Goal: Check status

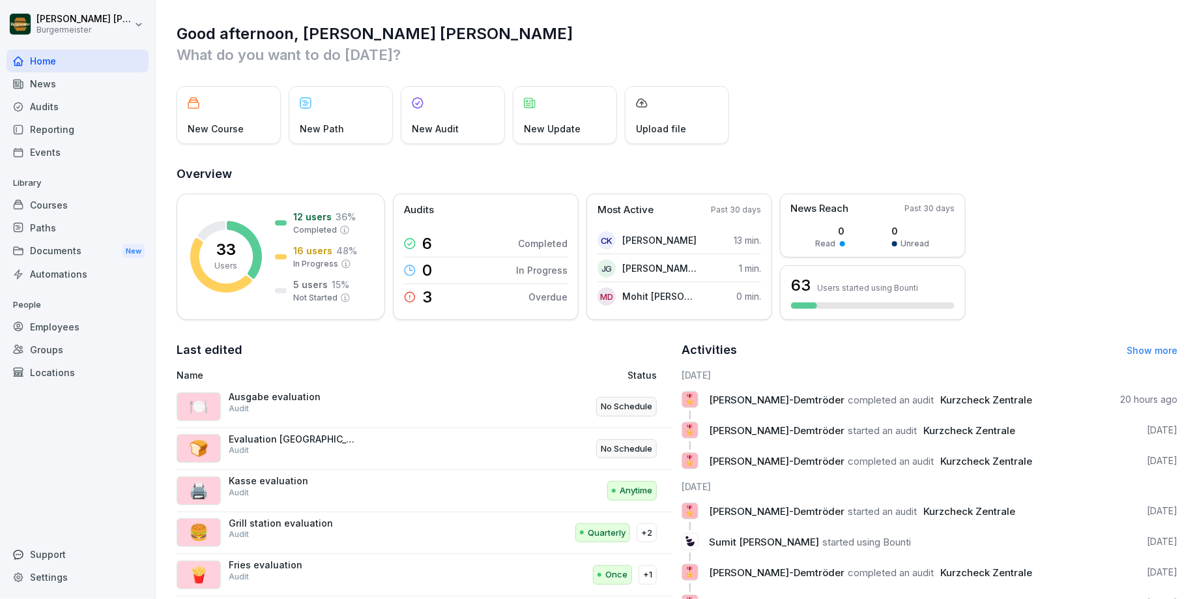
click at [1152, 350] on link "Show more" at bounding box center [1151, 350] width 51 height 11
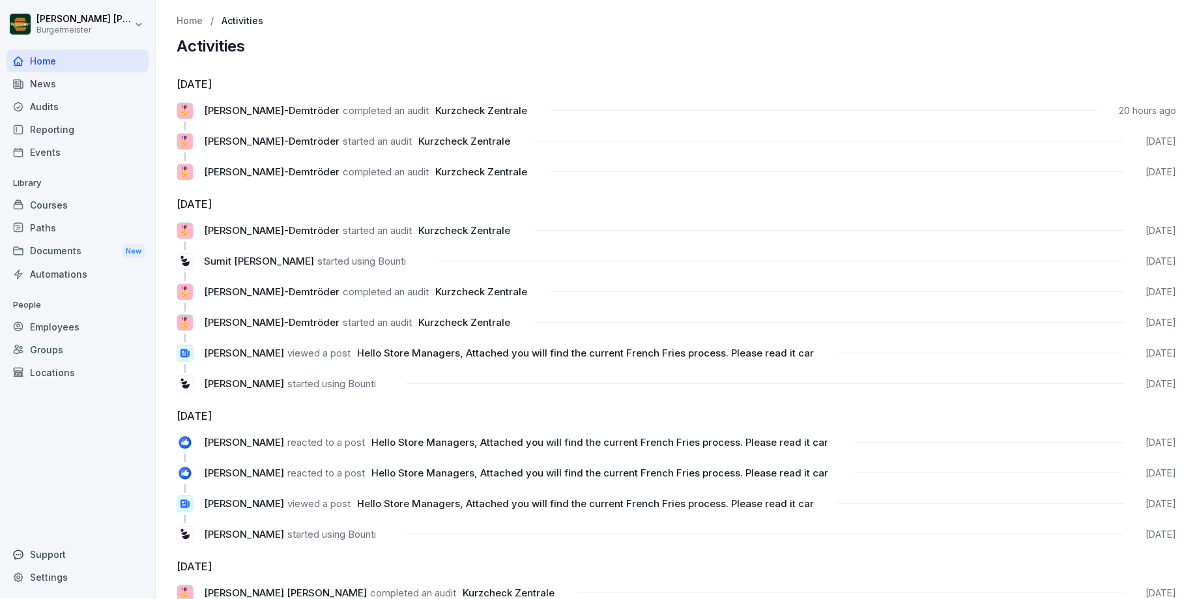
click at [57, 110] on div "Audits" at bounding box center [78, 106] width 142 height 23
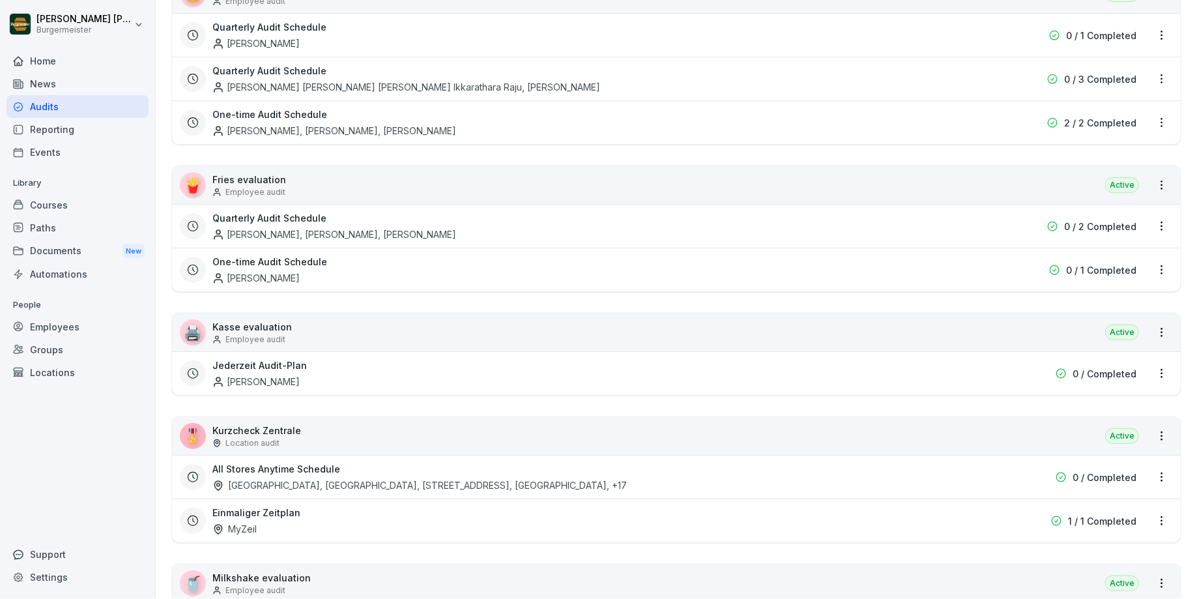
scroll to position [182, 0]
click at [326, 441] on div "🎖️ Kurzcheck Zentrale Location audit Active" at bounding box center [676, 437] width 1008 height 38
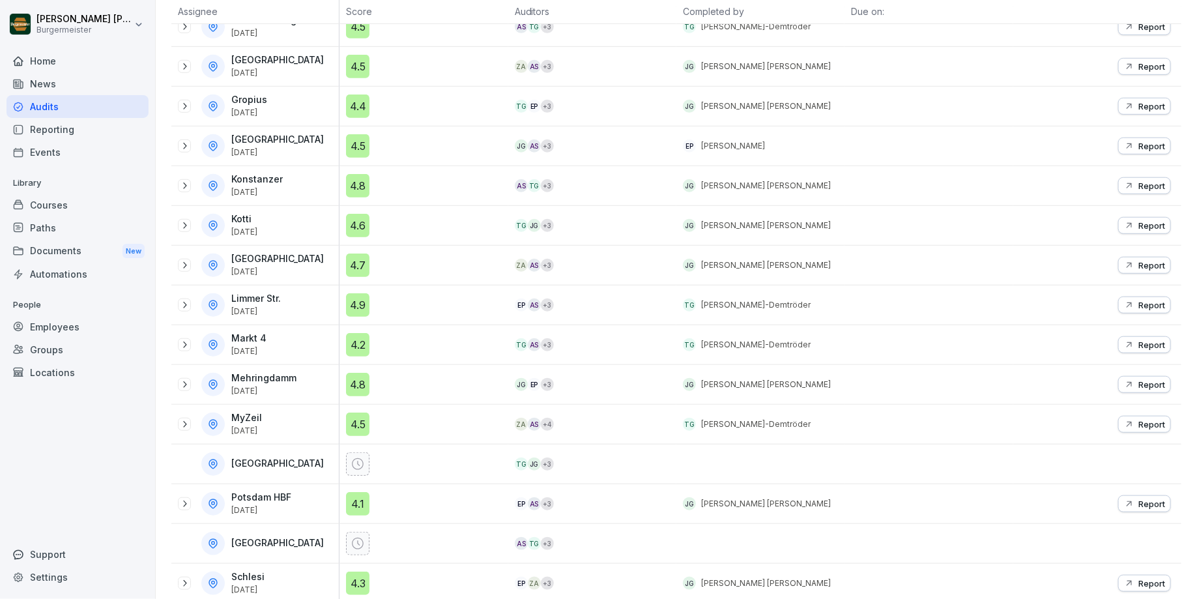
scroll to position [479, 0]
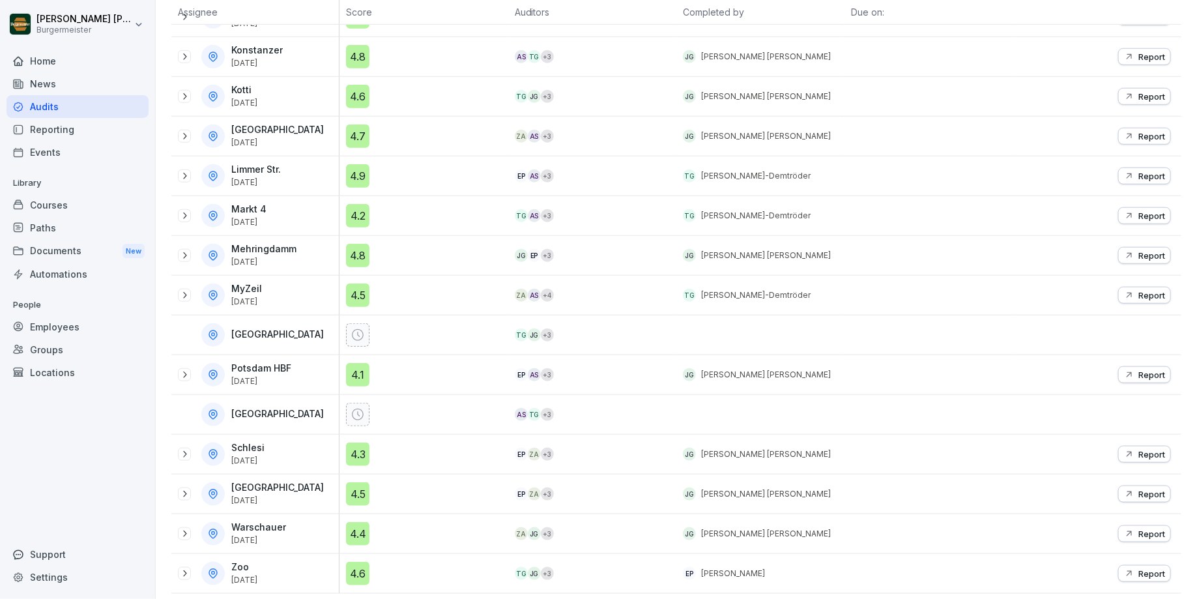
click at [186, 489] on icon at bounding box center [184, 494] width 10 height 10
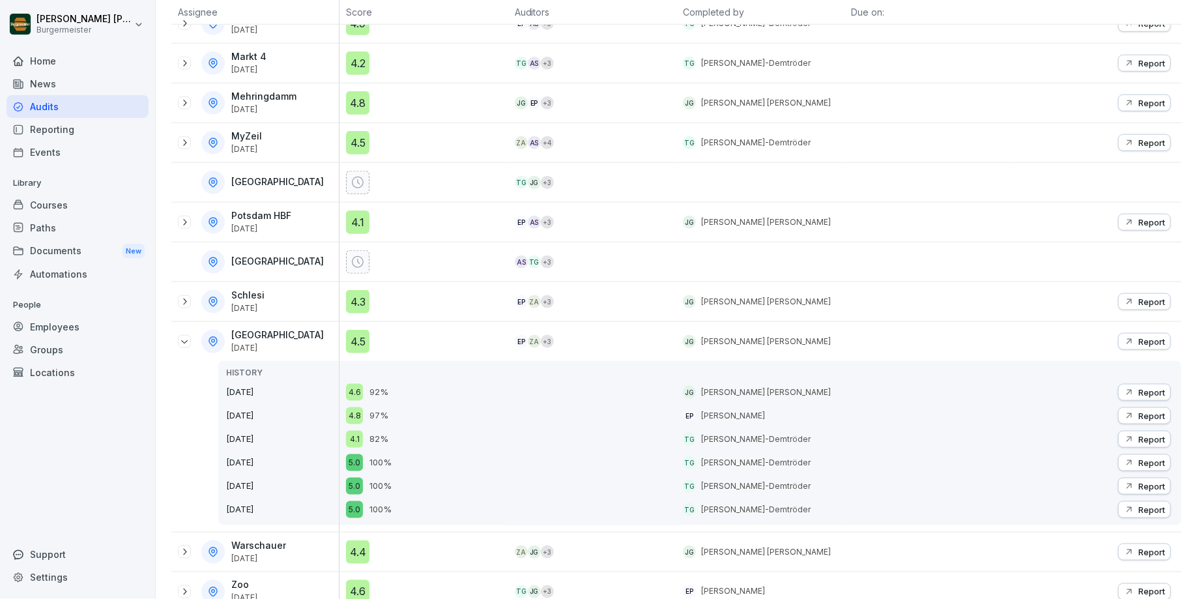
scroll to position [629, 0]
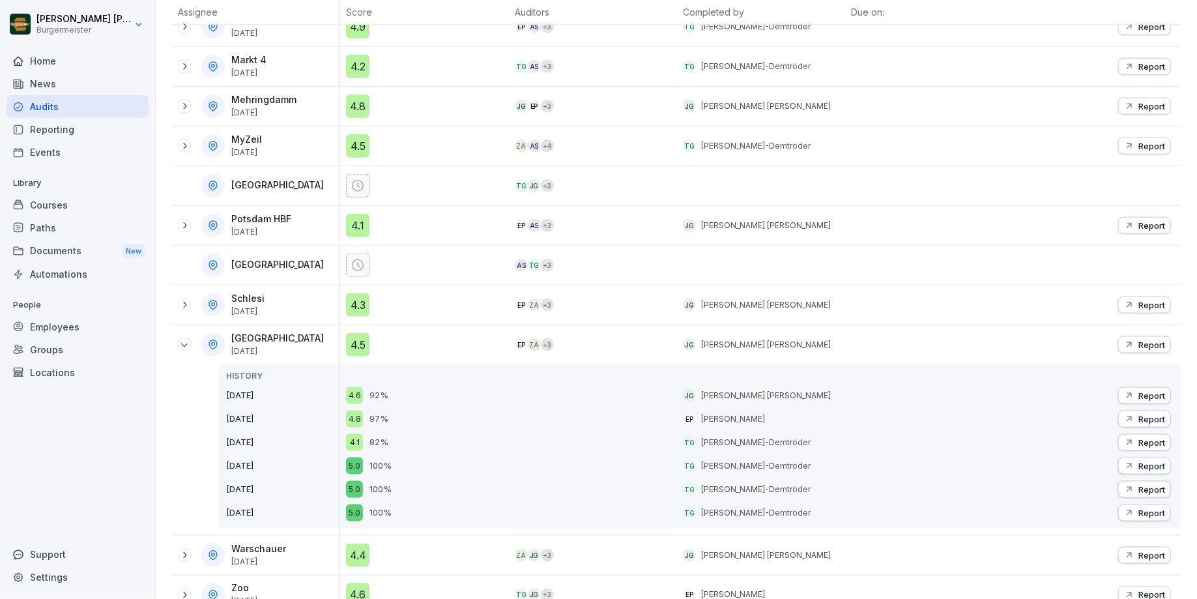
click at [184, 340] on icon at bounding box center [184, 344] width 10 height 10
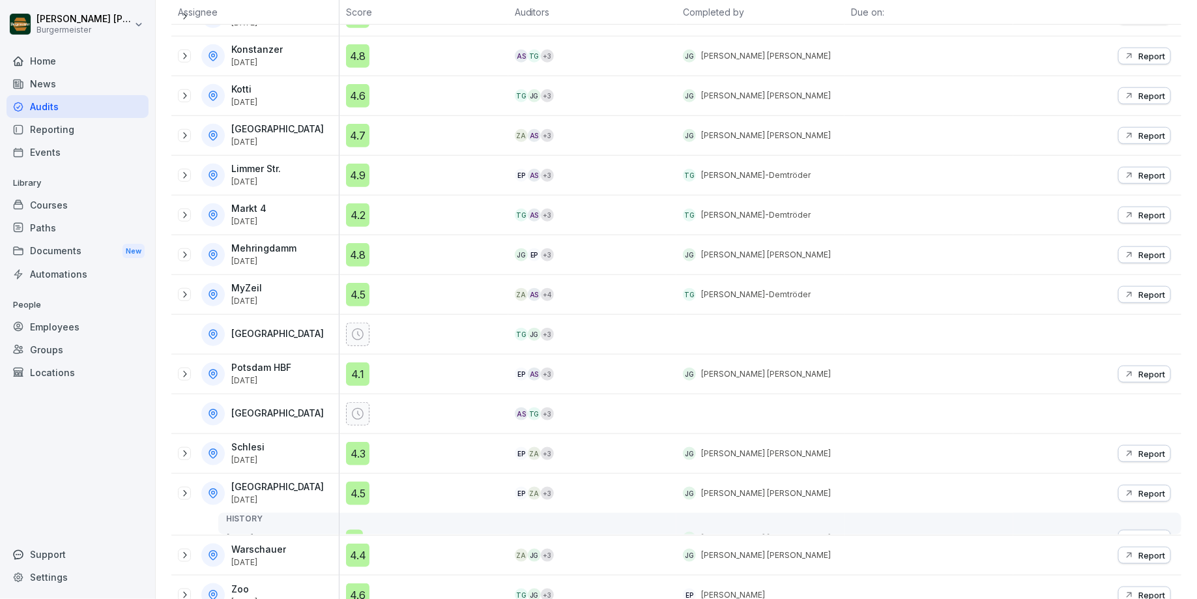
scroll to position [479, 0]
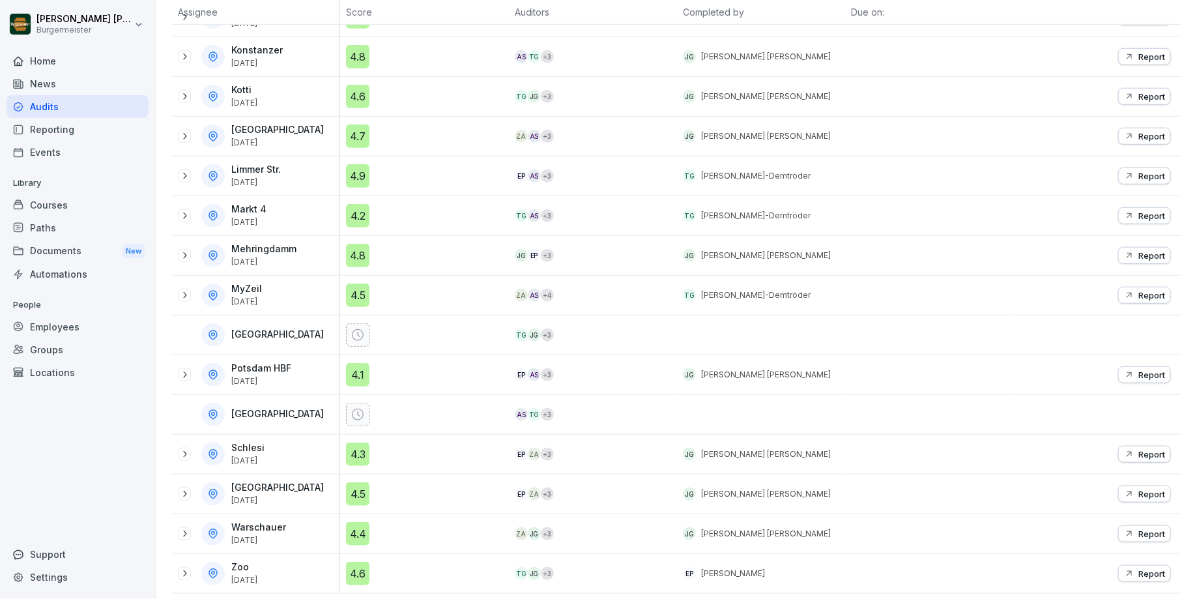
click at [186, 491] on icon at bounding box center [184, 494] width 3 height 7
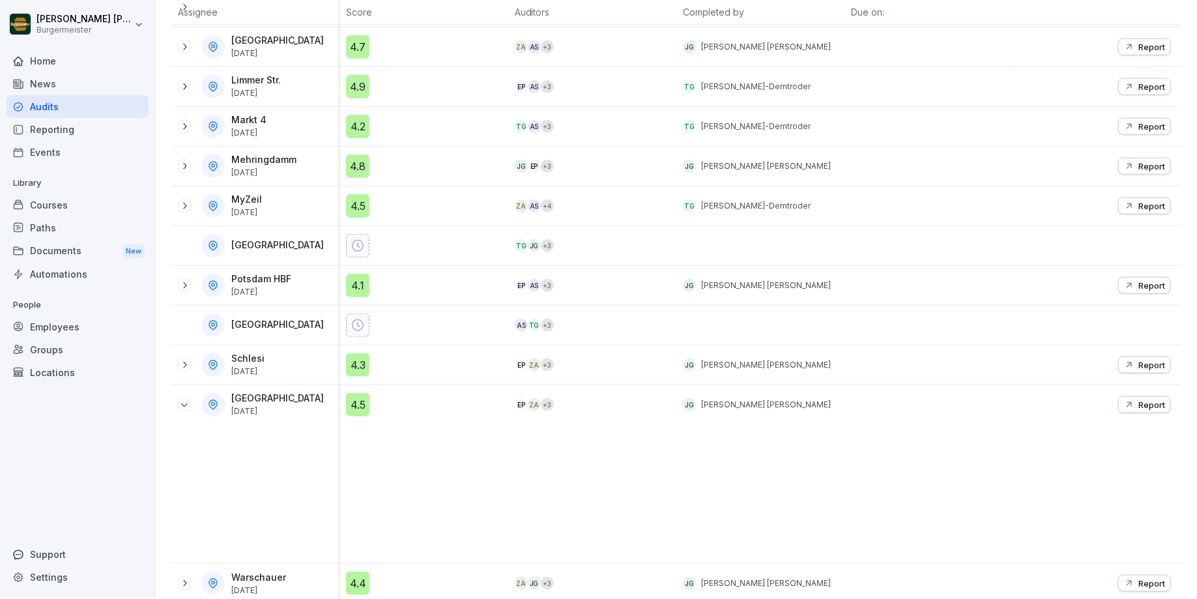
scroll to position [629, 0]
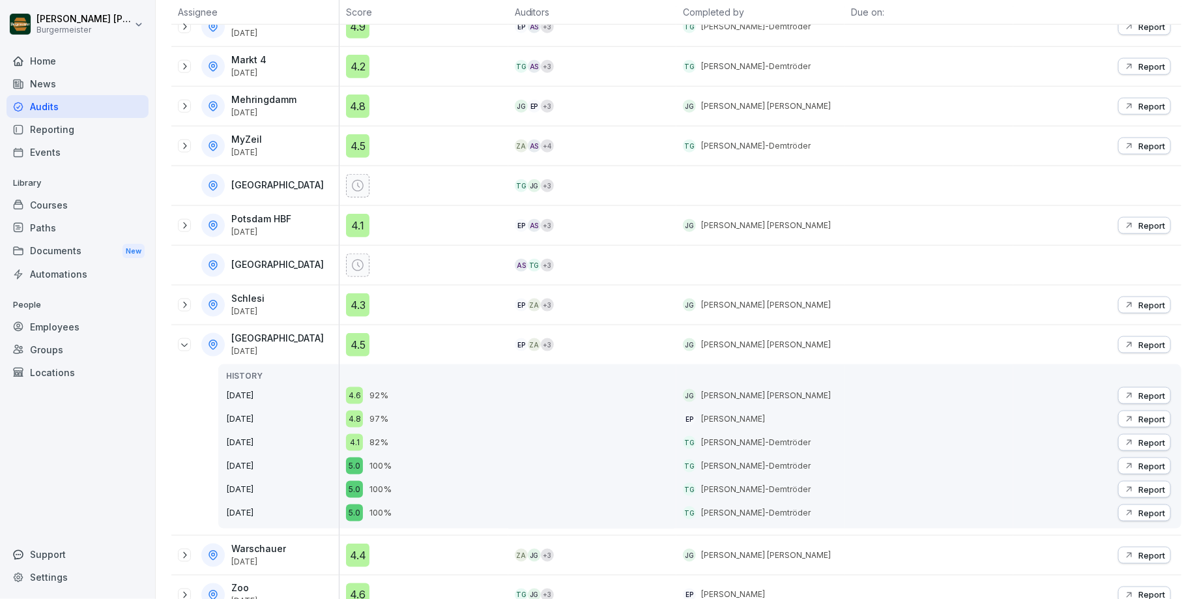
click at [183, 339] on icon at bounding box center [184, 344] width 10 height 10
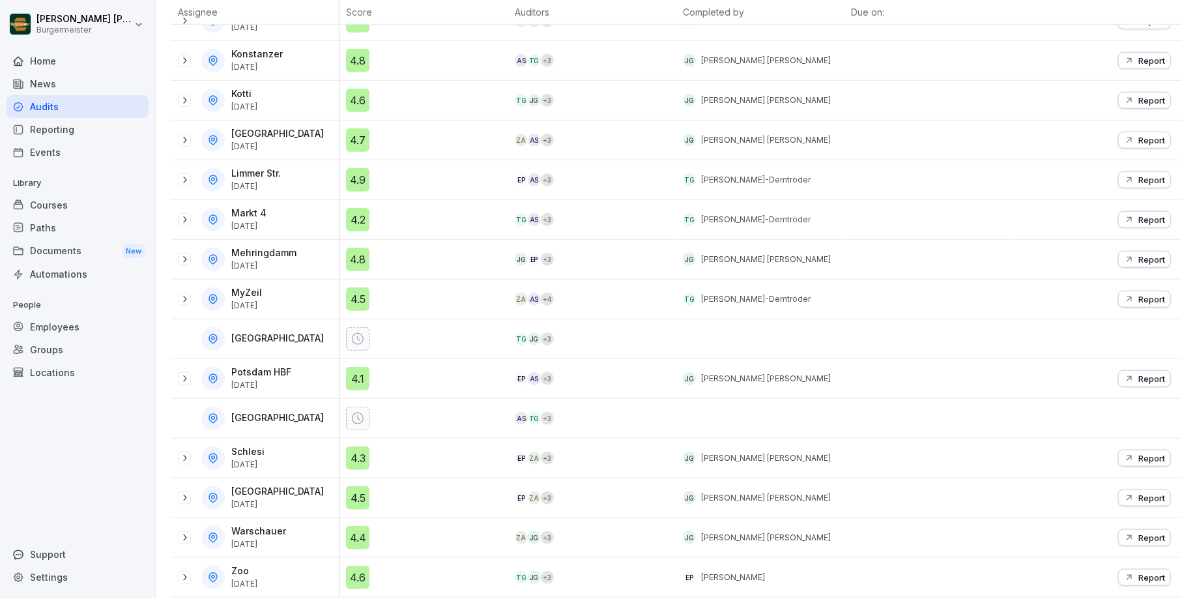
scroll to position [479, 0]
